Goal: Find specific page/section

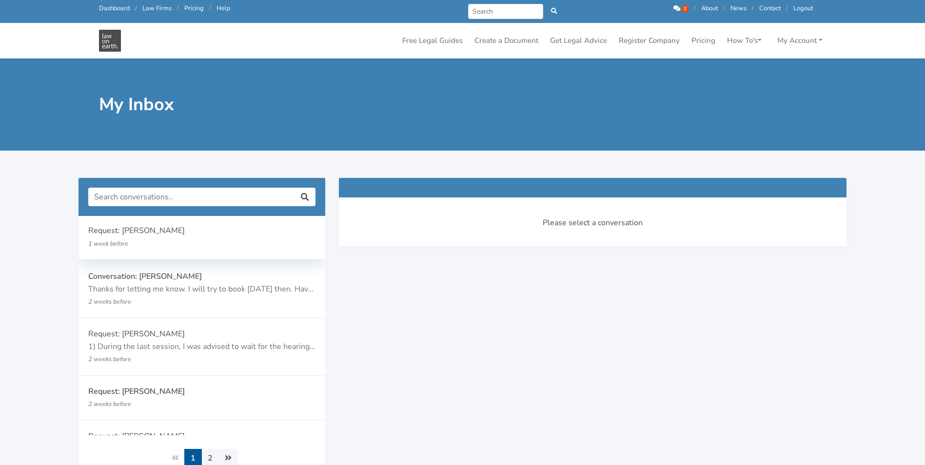
click at [178, 237] on p "1 week before" at bounding box center [181, 243] width 187 height 13
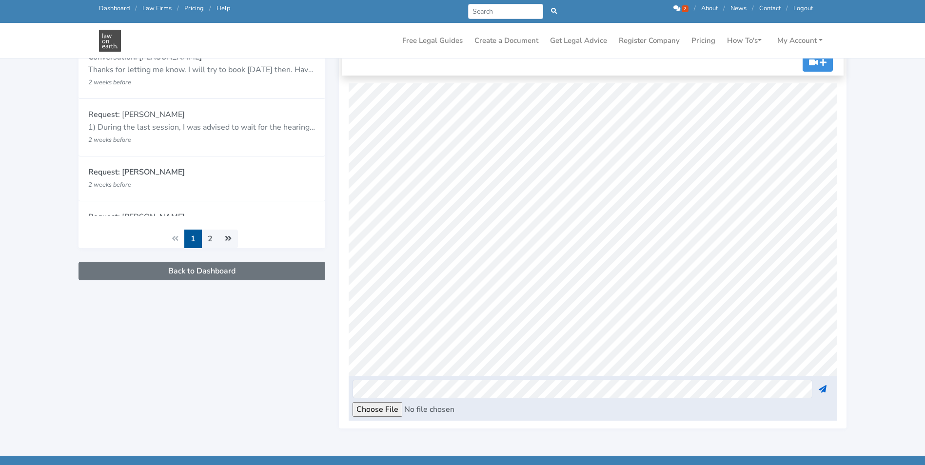
scroll to position [472, 0]
click at [679, 5] on link "2" at bounding box center [681, 8] width 17 height 9
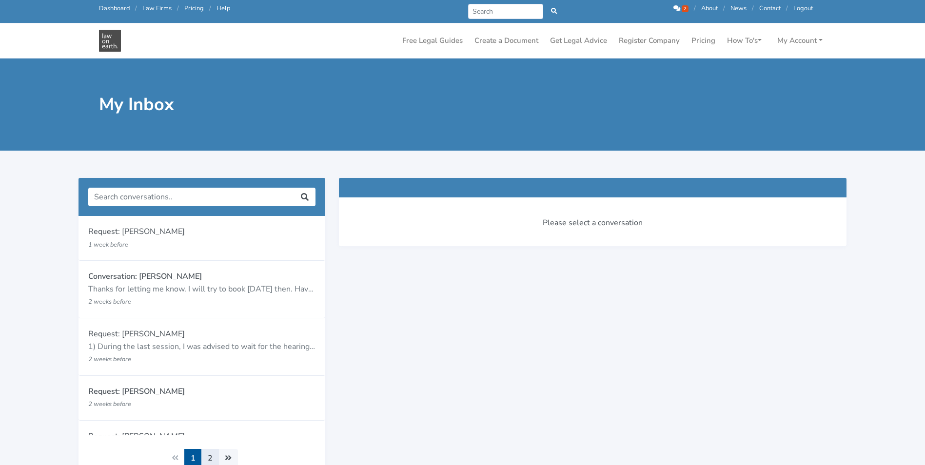
click at [209, 456] on link "2" at bounding box center [210, 458] width 18 height 19
